Goal: Task Accomplishment & Management: Complete application form

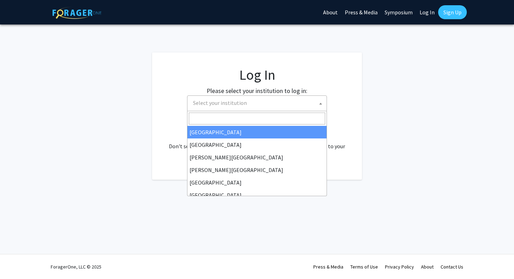
select select
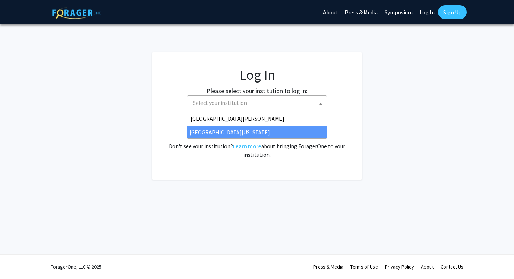
type input "[GEOGRAPHIC_DATA][PERSON_NAME]"
select select "31"
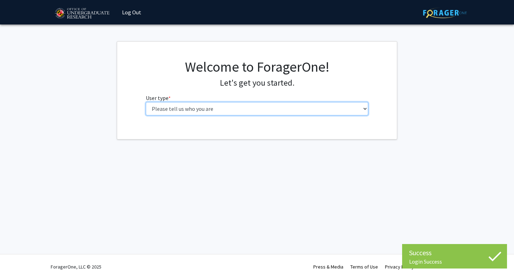
click at [211, 107] on select "Please tell us who you are Undergraduate Student Master's Student Doctoral Cand…" at bounding box center [257, 108] width 223 height 13
select select "1: undergrad"
click at [146, 102] on select "Please tell us who you are Undergraduate Student Master's Student Doctoral Cand…" at bounding box center [257, 108] width 223 height 13
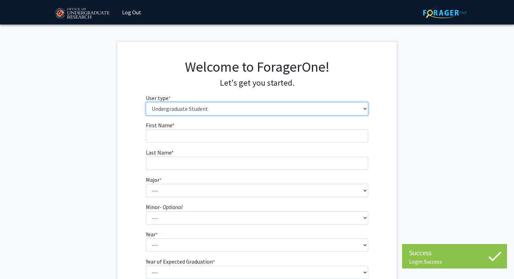
scroll to position [79, 0]
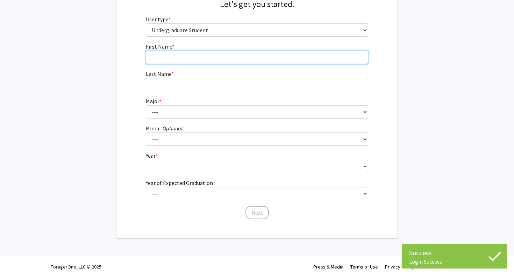
click at [195, 52] on input "First Name * required" at bounding box center [257, 57] width 223 height 13
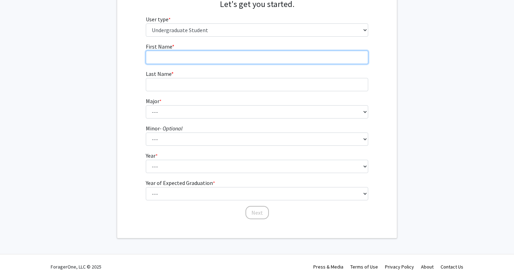
type input "[MEDICAL_DATA][PERSON_NAME]"
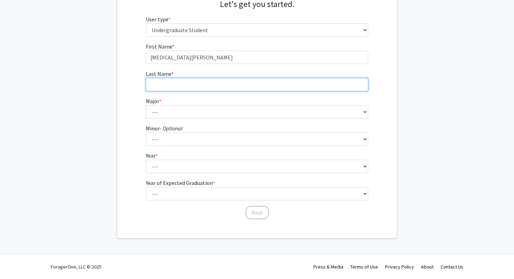
type input "angeh"
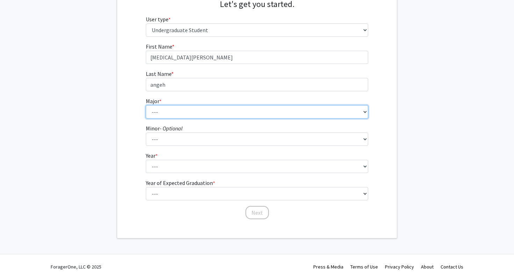
click at [184, 112] on select "--- Accounting Aerospace Engineering African American and Africana Studies Agri…" at bounding box center [257, 111] width 223 height 13
select select "74: 2375"
click at [146, 105] on select "--- Accounting Aerospace Engineering African American and Africana Studies Agri…" at bounding box center [257, 111] width 223 height 13
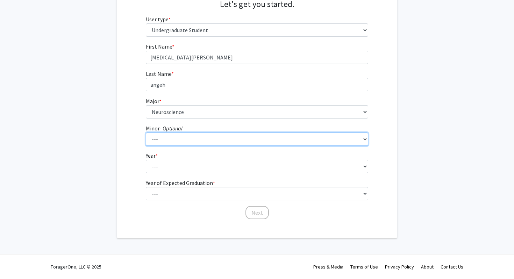
click at [185, 137] on select "--- Actuarial Mathematics Advanced Cybersecurity Experience for Students Africa…" at bounding box center [257, 139] width 223 height 13
select select "79: 1882"
click at [146, 133] on select "--- Actuarial Mathematics Advanced Cybersecurity Experience for Students Africa…" at bounding box center [257, 139] width 223 height 13
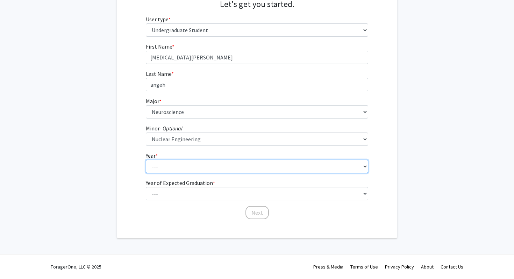
click at [189, 167] on select "--- First-year Sophomore Junior Senior Postbaccalaureate Certificate" at bounding box center [257, 166] width 223 height 13
select select "2: sophomore"
click at [146, 160] on select "--- First-year Sophomore Junior Senior Postbaccalaureate Certificate" at bounding box center [257, 166] width 223 height 13
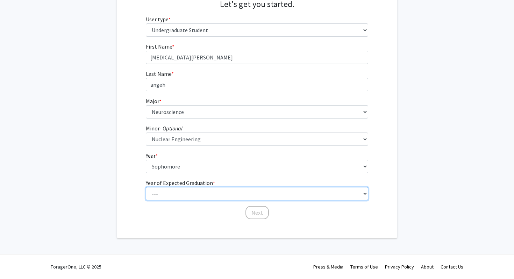
click at [188, 193] on select "--- 2025 2026 2027 2028 2029 2030 2031 2032 2033 2034" at bounding box center [257, 193] width 223 height 13
select select "4: 2028"
click at [146, 187] on select "--- 2025 2026 2027 2028 2029 2030 2031 2032 2033 2034" at bounding box center [257, 193] width 223 height 13
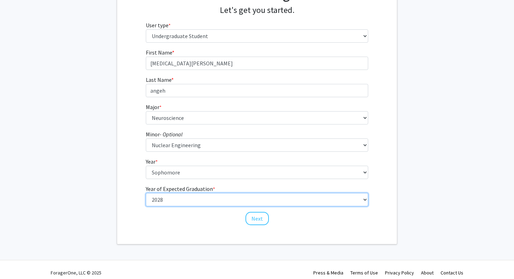
scroll to position [73, 0]
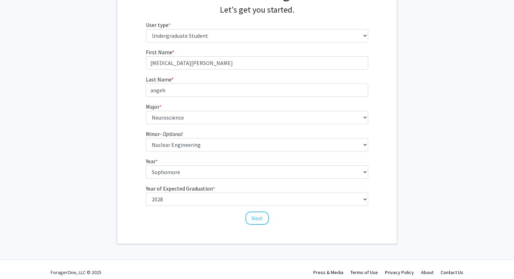
click at [439, 190] on fg-get-started "Welcome to ForagerOne! Let's get you started. User type * required Please tell …" at bounding box center [257, 106] width 514 height 276
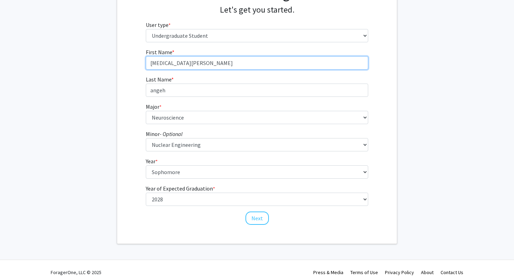
click at [195, 67] on input "[MEDICAL_DATA][PERSON_NAME]" at bounding box center [257, 62] width 223 height 13
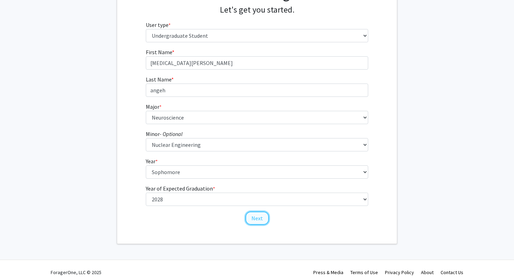
click at [248, 221] on button "Next" at bounding box center [257, 218] width 23 height 13
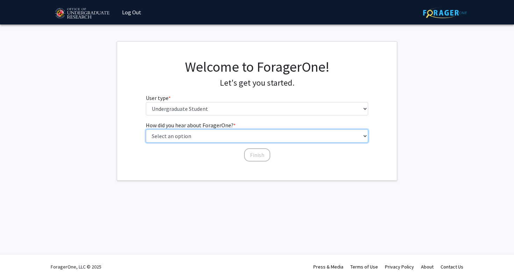
click at [191, 138] on select "Select an option Peer/student recommendation Faculty/staff recommendation Unive…" at bounding box center [257, 135] width 223 height 13
click at [146, 129] on select "Select an option Peer/student recommendation Faculty/staff recommendation Unive…" at bounding box center [257, 135] width 223 height 13
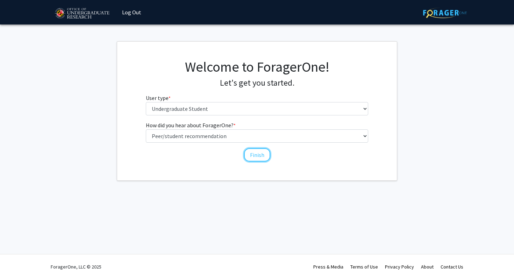
drag, startPoint x: 253, startPoint y: 158, endPoint x: 171, endPoint y: 144, distance: 82.3
click at [171, 144] on div "How did you hear about ForagerOne? * required Select an option Peer/student rec…" at bounding box center [257, 138] width 223 height 34
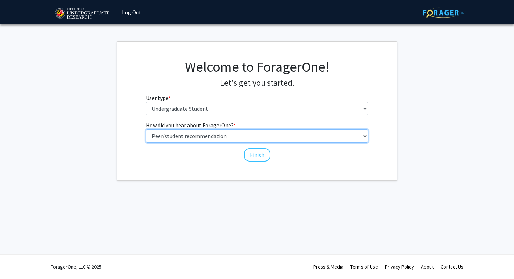
click at [177, 133] on select "Select an option Peer/student recommendation Faculty/staff recommendation Unive…" at bounding box center [257, 135] width 223 height 13
select select "2: faculty_recommendation"
click at [146, 129] on select "Select an option Peer/student recommendation Faculty/staff recommendation Unive…" at bounding box center [257, 135] width 223 height 13
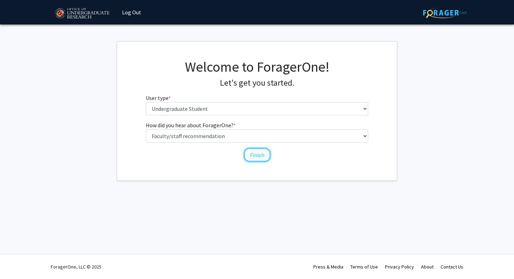
click at [260, 159] on button "Finish" at bounding box center [257, 154] width 26 height 13
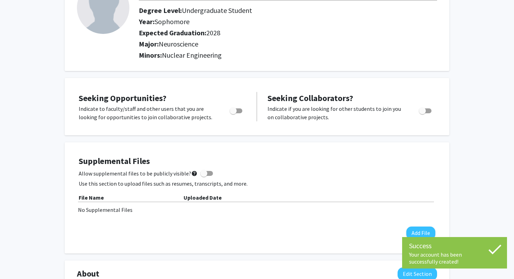
scroll to position [65, 0]
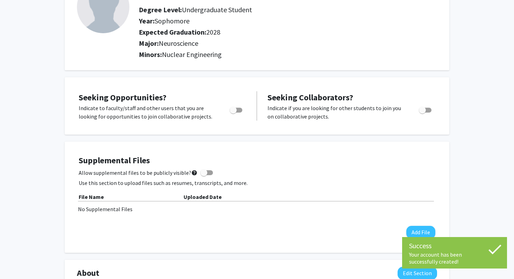
click at [236, 111] on span "Toggle" at bounding box center [233, 110] width 7 height 7
click at [233, 113] on input "Are you actively seeking opportunities?" at bounding box center [233, 113] width 0 height 0
checkbox input "true"
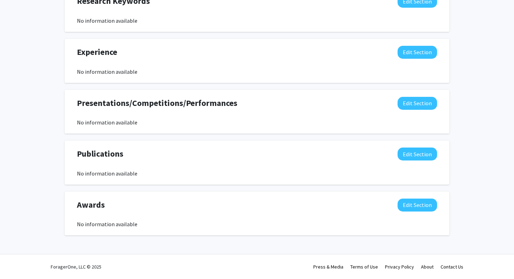
scroll to position [0, 0]
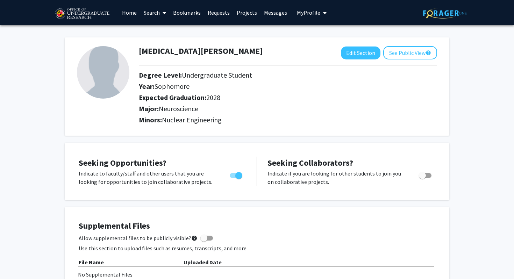
click at [155, 12] on link "Search" at bounding box center [154, 12] width 29 height 24
click at [162, 35] on span "Faculty/Staff" at bounding box center [165, 32] width 51 height 14
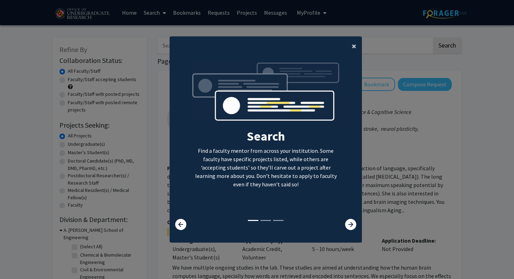
click at [350, 45] on button "×" at bounding box center [354, 46] width 16 height 20
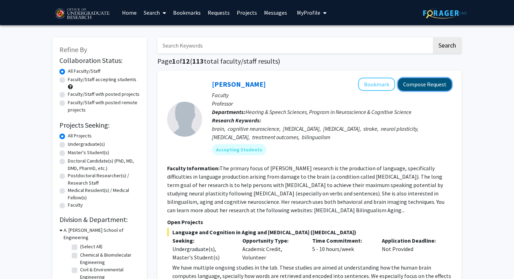
click at [419, 85] on button "Compose Request" at bounding box center [425, 84] width 54 height 13
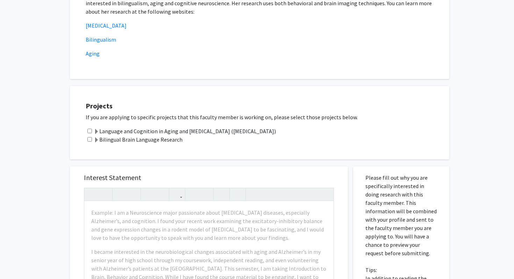
scroll to position [164, 0]
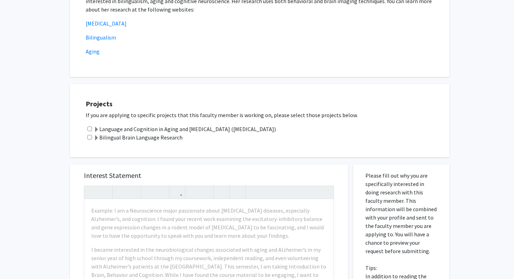
click at [134, 126] on label "Language and Cognition in Aging and [MEDICAL_DATA] ([MEDICAL_DATA])" at bounding box center [185, 129] width 182 height 8
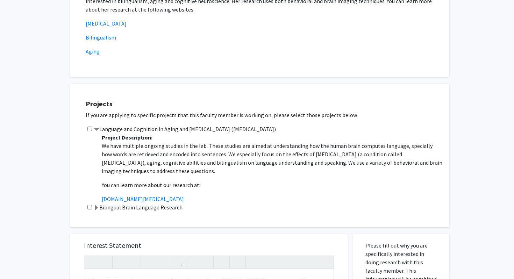
click at [111, 129] on label "Language and Cognition in Aging and [MEDICAL_DATA] ([MEDICAL_DATA])" at bounding box center [185, 129] width 182 height 8
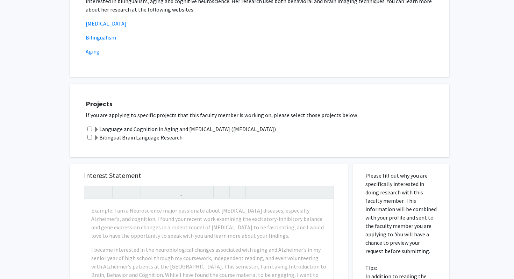
click at [87, 129] on input "checkbox" at bounding box center [89, 129] width 5 height 5
checkbox input "true"
click at [89, 138] on input "checkbox" at bounding box center [89, 137] width 5 height 5
checkbox input "true"
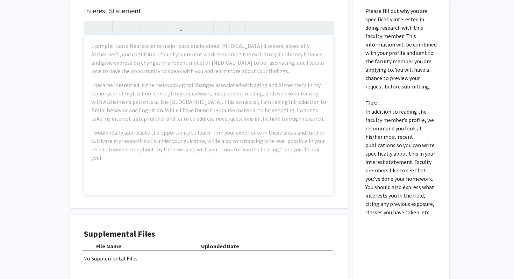
scroll to position [395, 0]
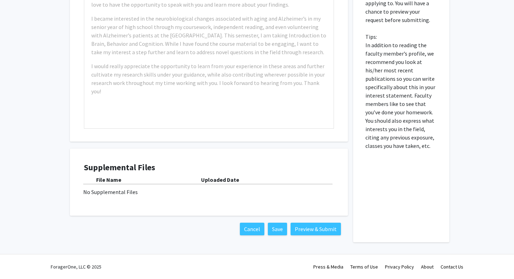
click at [222, 179] on b "Uploaded Date" at bounding box center [220, 179] width 38 height 7
click at [119, 186] on div "File Name Uploaded Date No Supplemental Files" at bounding box center [209, 186] width 250 height 21
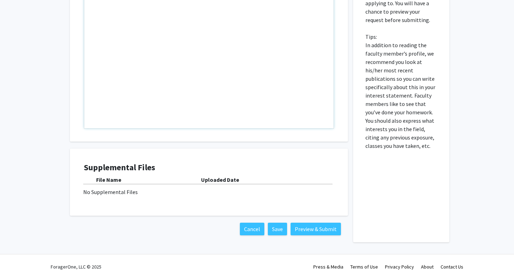
click at [253, 194] on div "No Supplemental Files" at bounding box center [208, 192] width 251 height 8
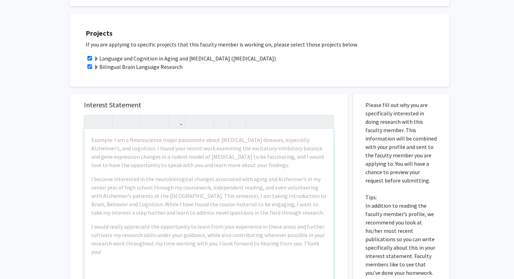
scroll to position [219, 0]
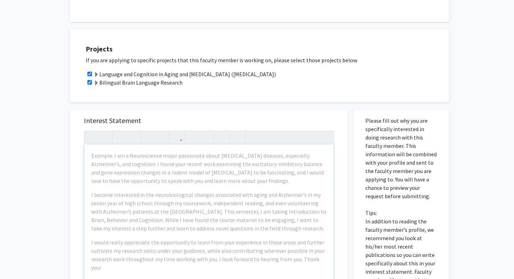
click at [252, 187] on div "Example: I am a Neuroscience major passionate about [MEDICAL_DATA] diseases, es…" at bounding box center [208, 224] width 249 height 160
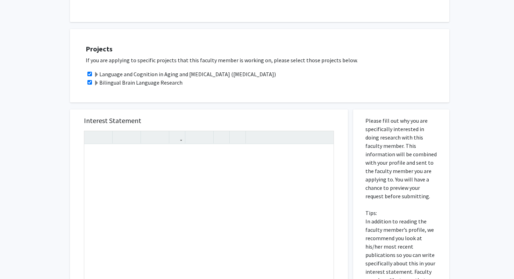
click at [338, 95] on div "Projects If you are applying to specific projects that this faculty member is w…" at bounding box center [259, 65] width 379 height 73
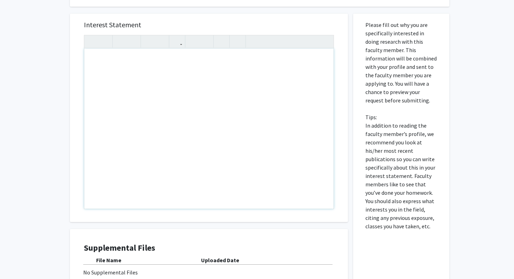
scroll to position [355, 0]
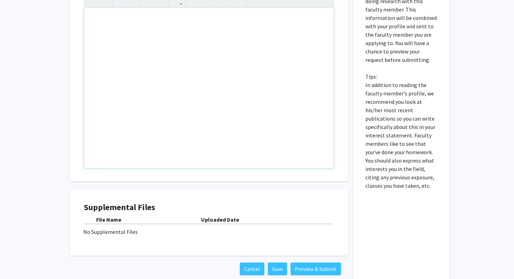
click at [309, 64] on div "Note to users with screen readers: Please press Alt+0 or Option+0 to deactivate…" at bounding box center [208, 88] width 249 height 160
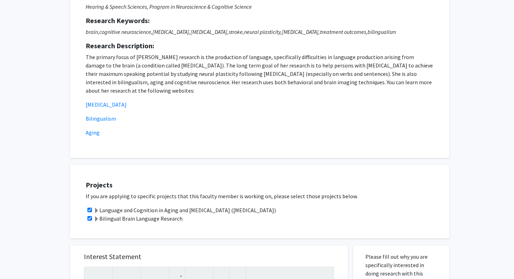
scroll to position [0, 0]
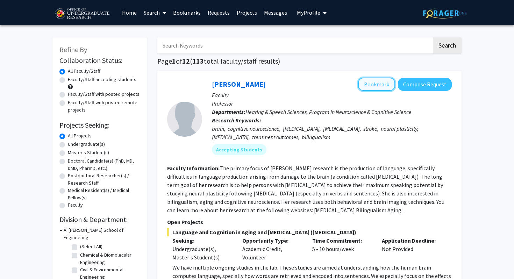
click at [381, 89] on button "Bookmark" at bounding box center [376, 84] width 37 height 13
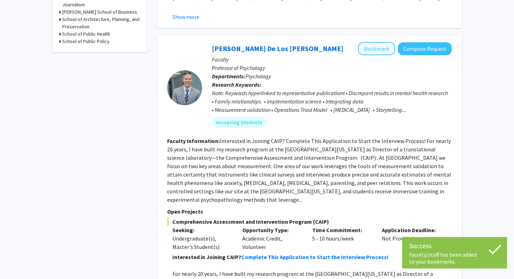
scroll to position [396, 0]
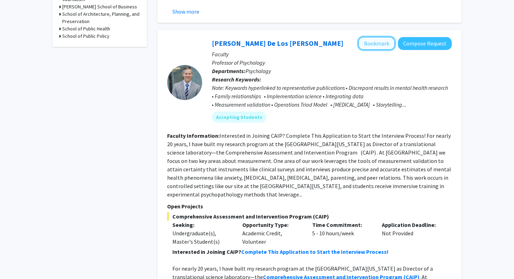
click at [381, 47] on button "Bookmark" at bounding box center [376, 43] width 37 height 13
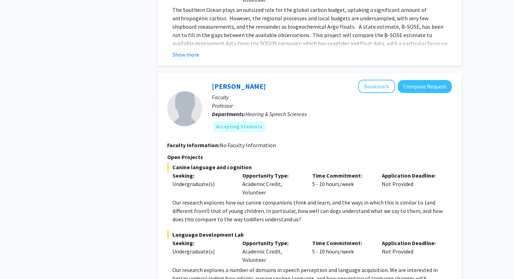
scroll to position [1974, 0]
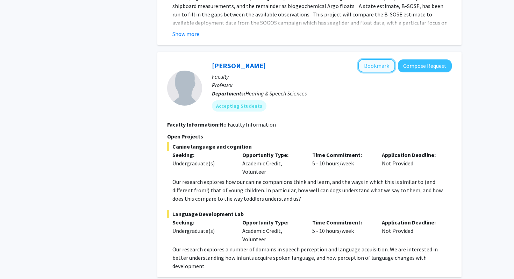
click at [375, 59] on button "Bookmark" at bounding box center [376, 65] width 37 height 13
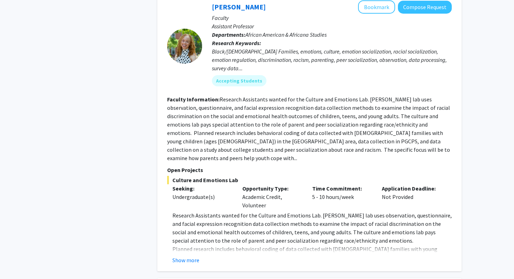
scroll to position [0, 0]
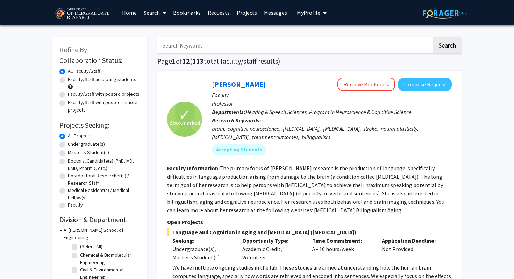
click at [189, 45] on input "Search Keywords" at bounding box center [294, 45] width 275 height 16
